Goal: Navigation & Orientation: Find specific page/section

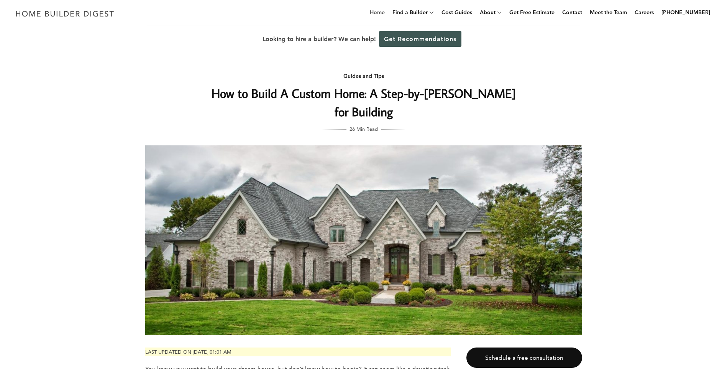
click at [383, 12] on link "Home" at bounding box center [377, 12] width 21 height 25
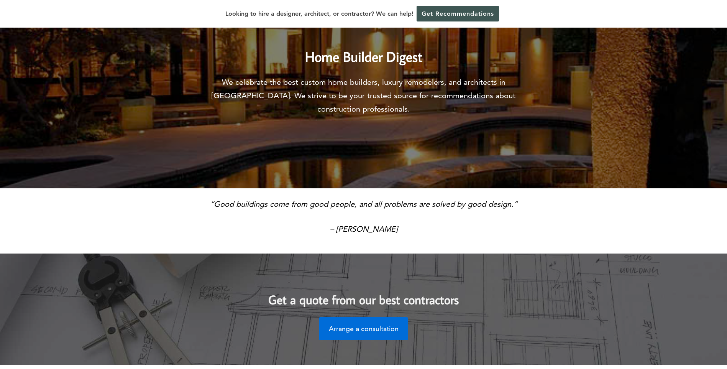
scroll to position [77, 0]
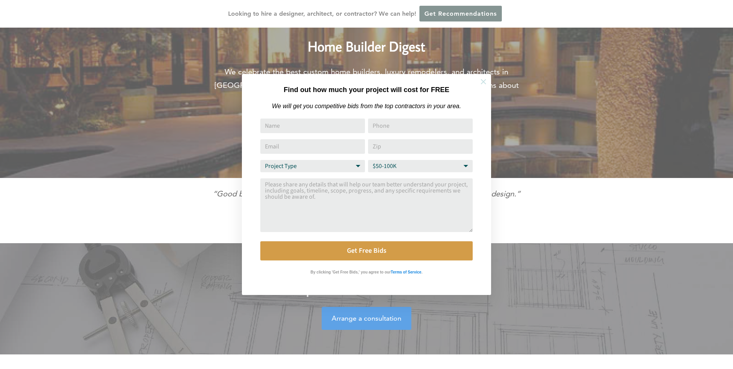
click at [480, 82] on icon at bounding box center [483, 81] width 8 height 8
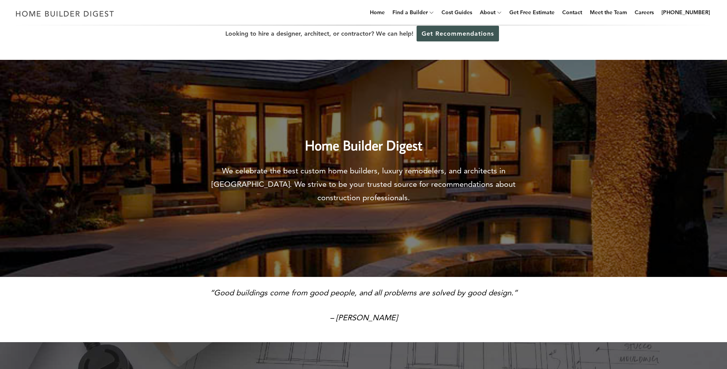
scroll to position [0, 0]
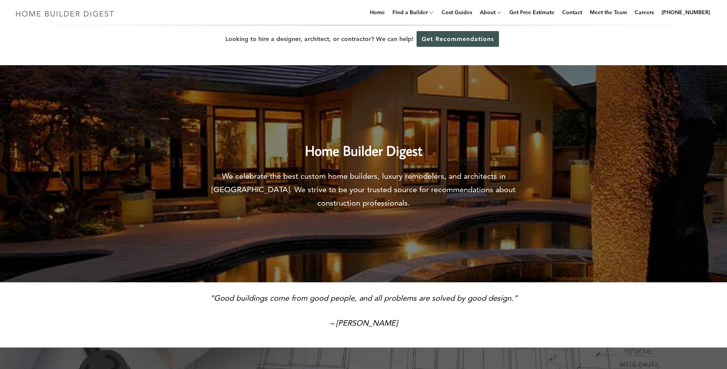
click at [20, 16] on img at bounding box center [64, 13] width 105 height 15
click at [385, 13] on link "Home" at bounding box center [377, 12] width 21 height 25
click at [495, 14] on link "About" at bounding box center [486, 12] width 19 height 25
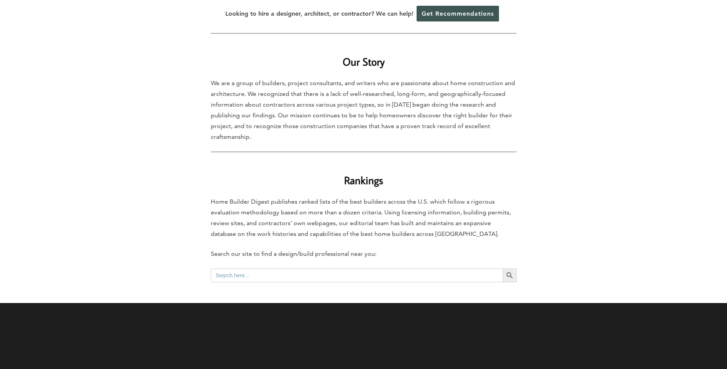
scroll to position [230, 0]
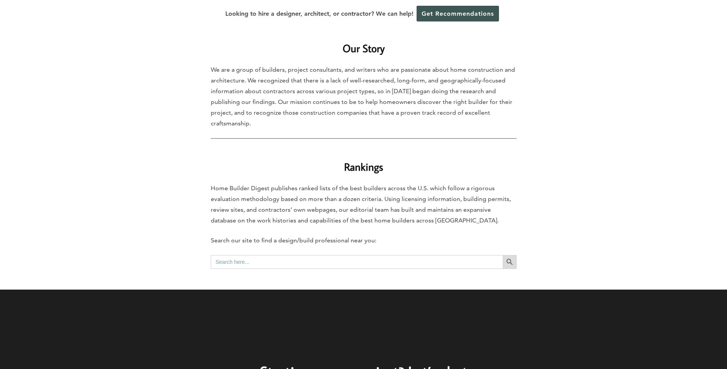
click at [507, 262] on icon "Search" at bounding box center [509, 262] width 6 height 6
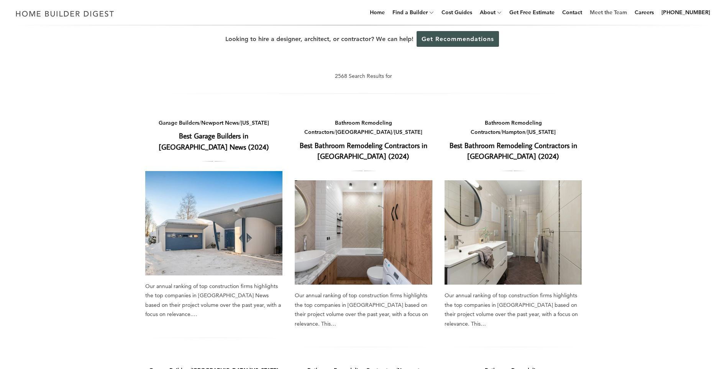
click at [608, 13] on link "Meet the Team" at bounding box center [608, 12] width 43 height 25
click at [387, 13] on link "Home" at bounding box center [377, 12] width 21 height 25
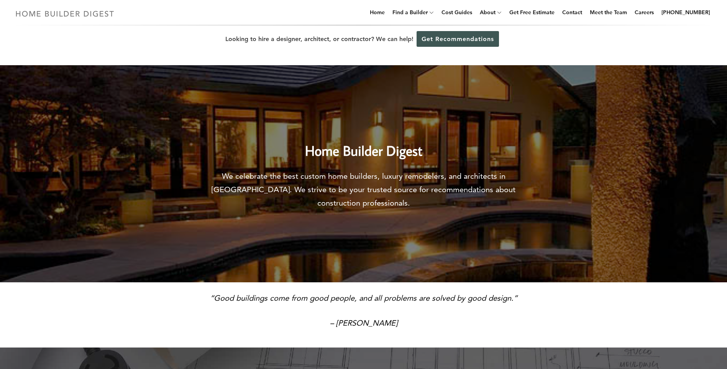
click at [18, 15] on img at bounding box center [64, 13] width 105 height 15
click at [429, 40] on link "Get Recommendations" at bounding box center [457, 39] width 82 height 16
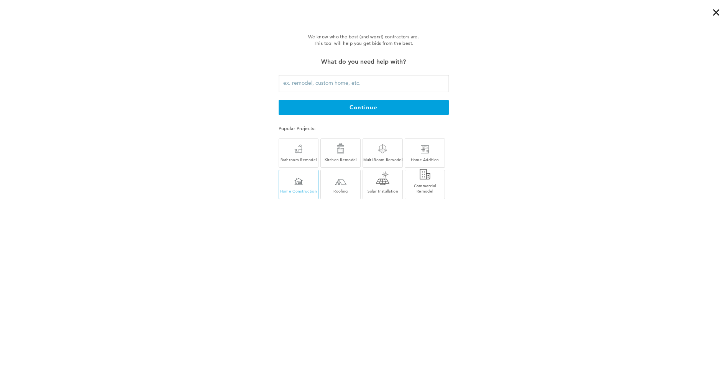
click at [297, 189] on div "Home Construction" at bounding box center [298, 190] width 39 height 5
type input "Home Construction"
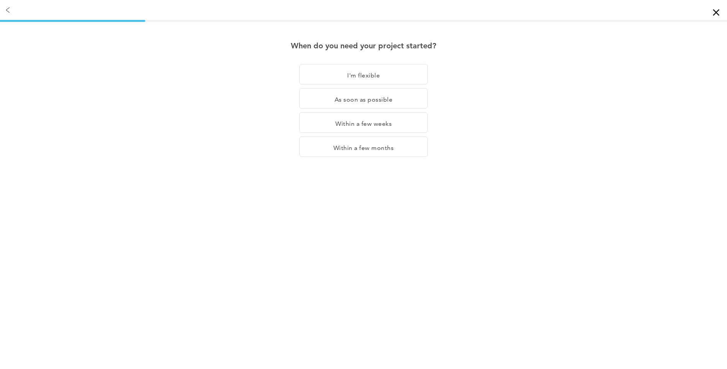
click at [714, 12] on div "×" at bounding box center [719, 7] width 15 height 15
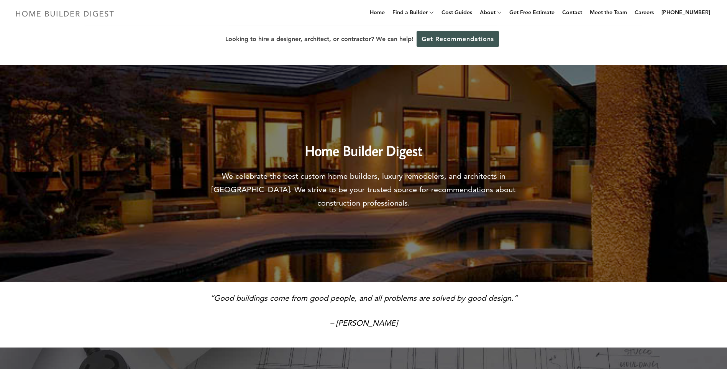
click at [16, 13] on img at bounding box center [64, 13] width 105 height 15
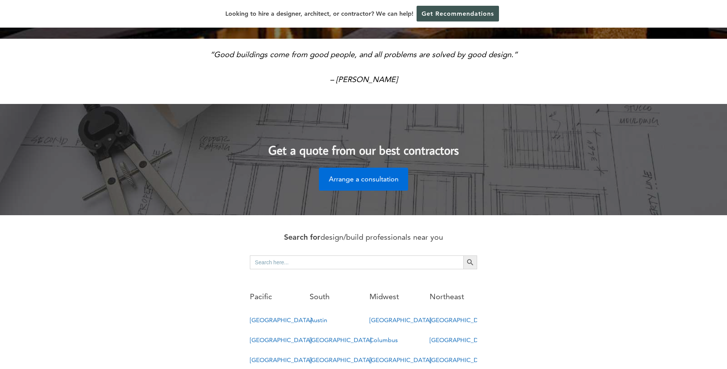
scroll to position [268, 0]
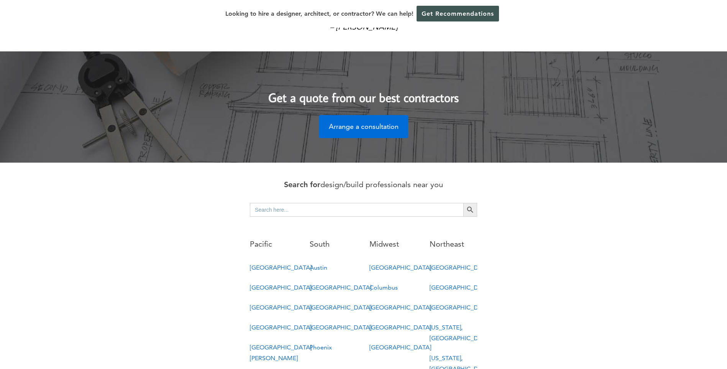
click at [291, 203] on input "Search for:" at bounding box center [356, 210] width 213 height 14
type input "MIDINA ny"
click at [469, 205] on icon "Search" at bounding box center [470, 209] width 8 height 8
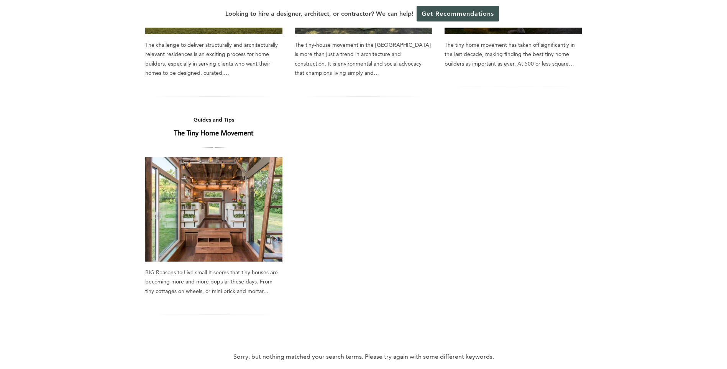
scroll to position [498, 0]
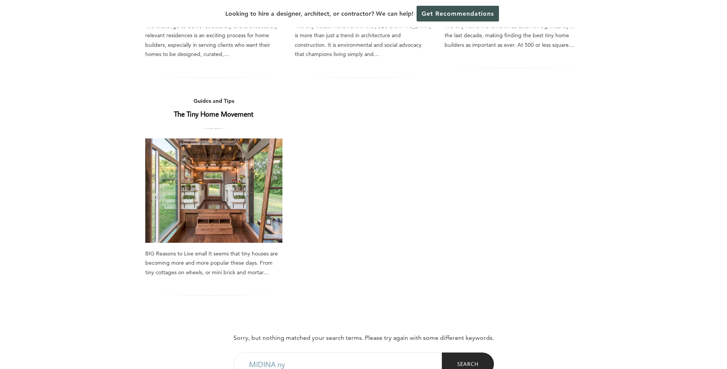
click at [464, 360] on span "Search" at bounding box center [467, 363] width 21 height 7
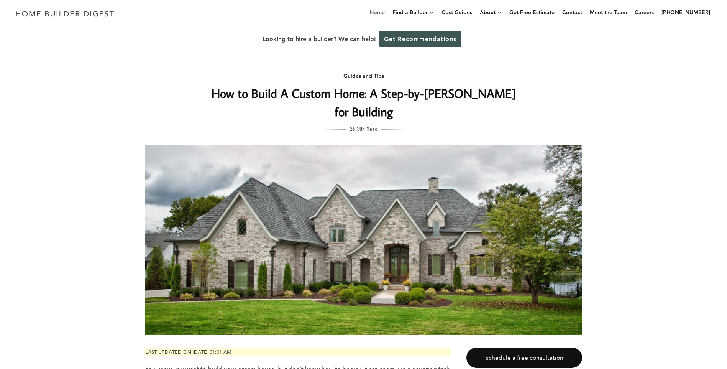
click at [387, 11] on link "Home" at bounding box center [377, 12] width 21 height 25
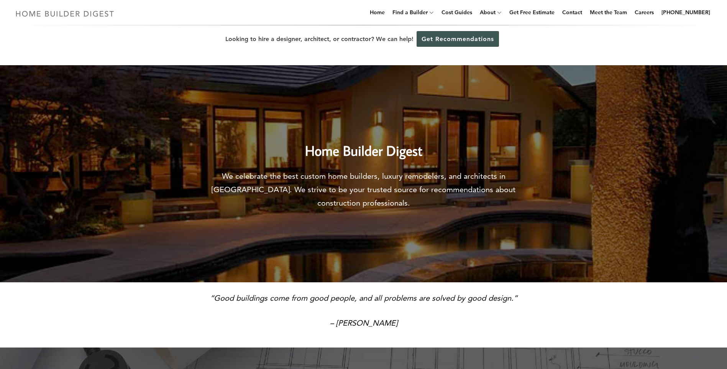
click at [16, 15] on img at bounding box center [64, 13] width 105 height 15
